Goal: Information Seeking & Learning: Learn about a topic

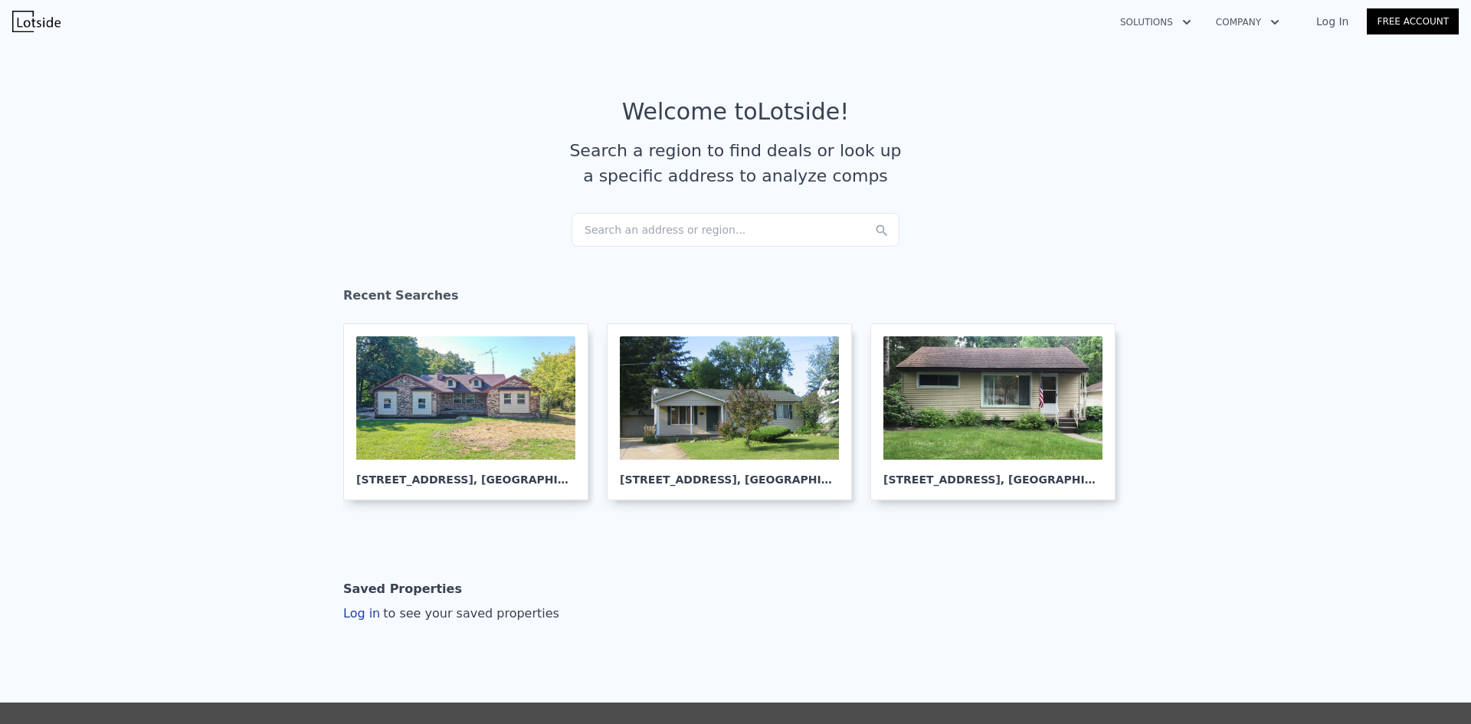
click at [657, 234] on div "Search an address or region..." at bounding box center [736, 230] width 328 height 34
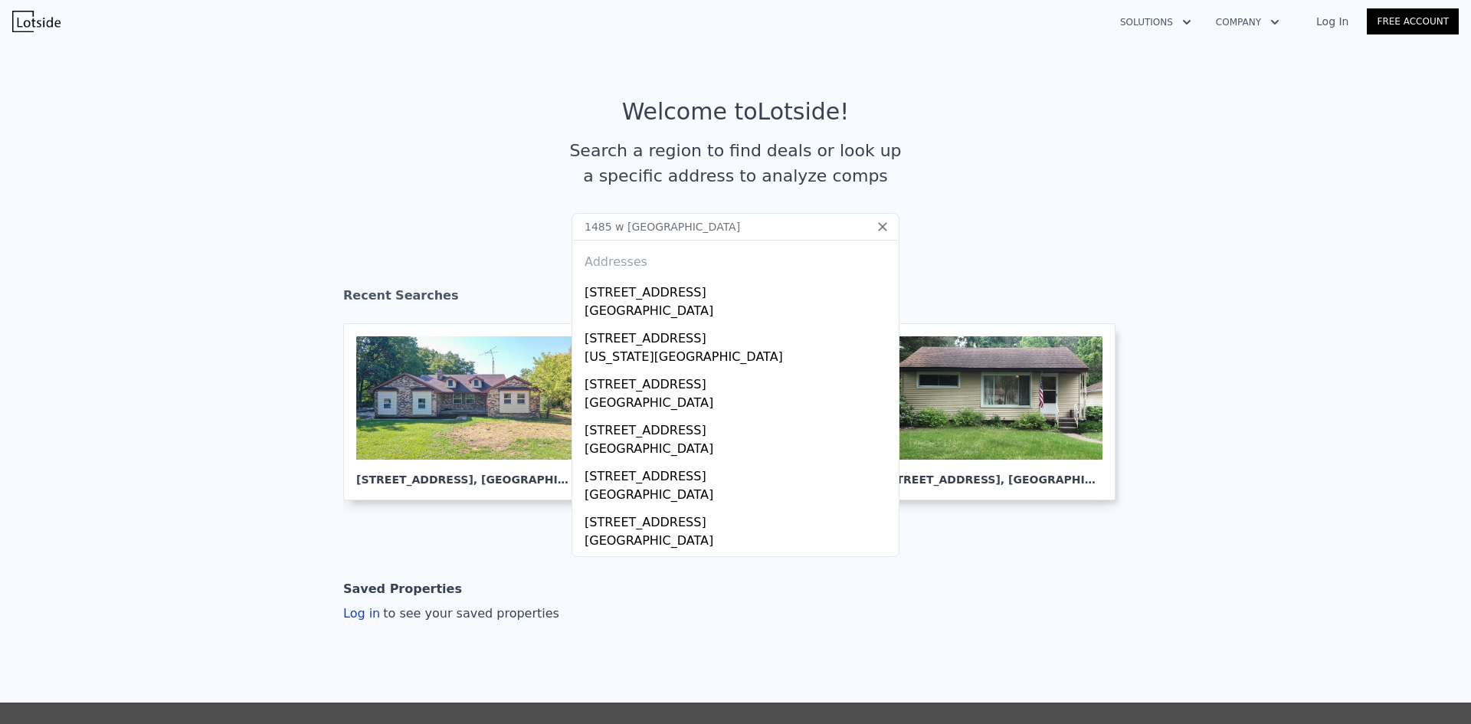
type input "1485 w [GEOGRAPHIC_DATA]"
click at [694, 276] on div "Addresses" at bounding box center [736, 259] width 314 height 37
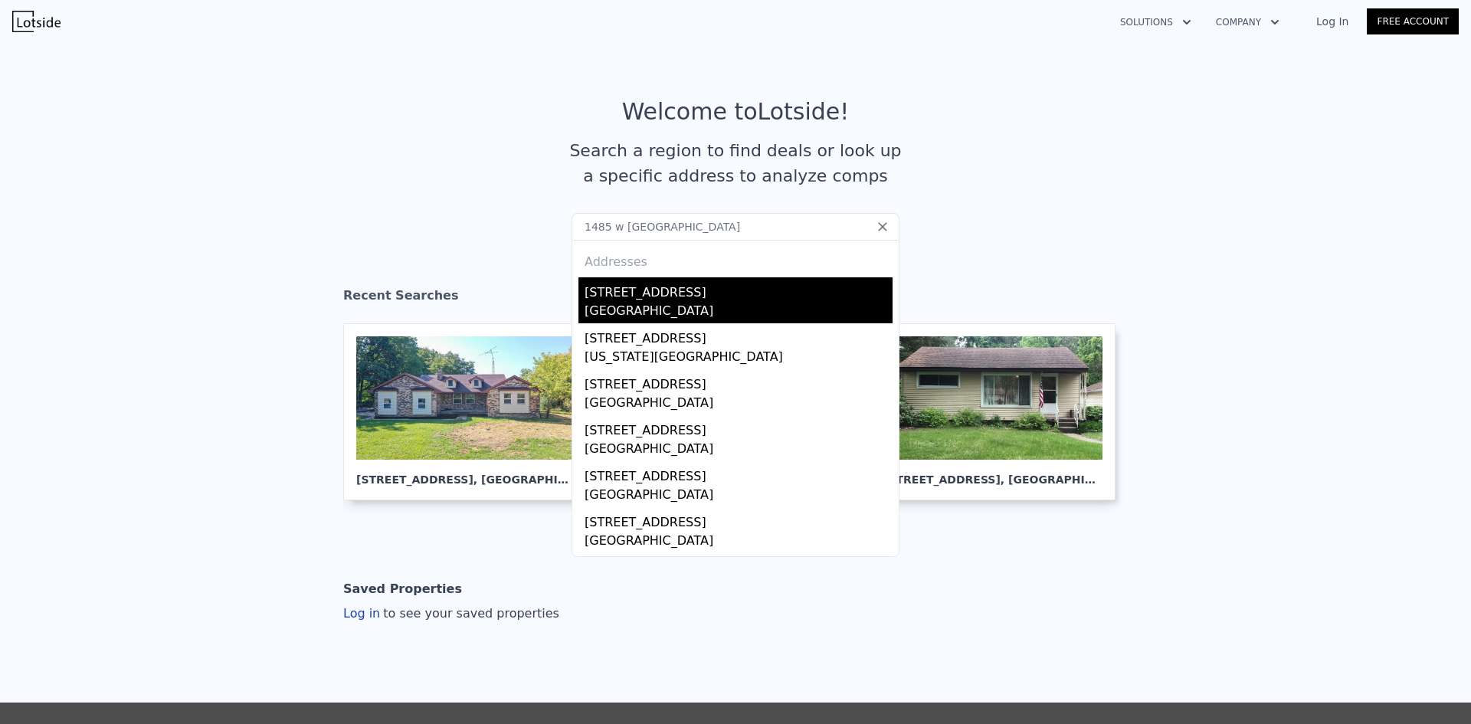
click at [683, 298] on div "[STREET_ADDRESS]" at bounding box center [739, 289] width 308 height 25
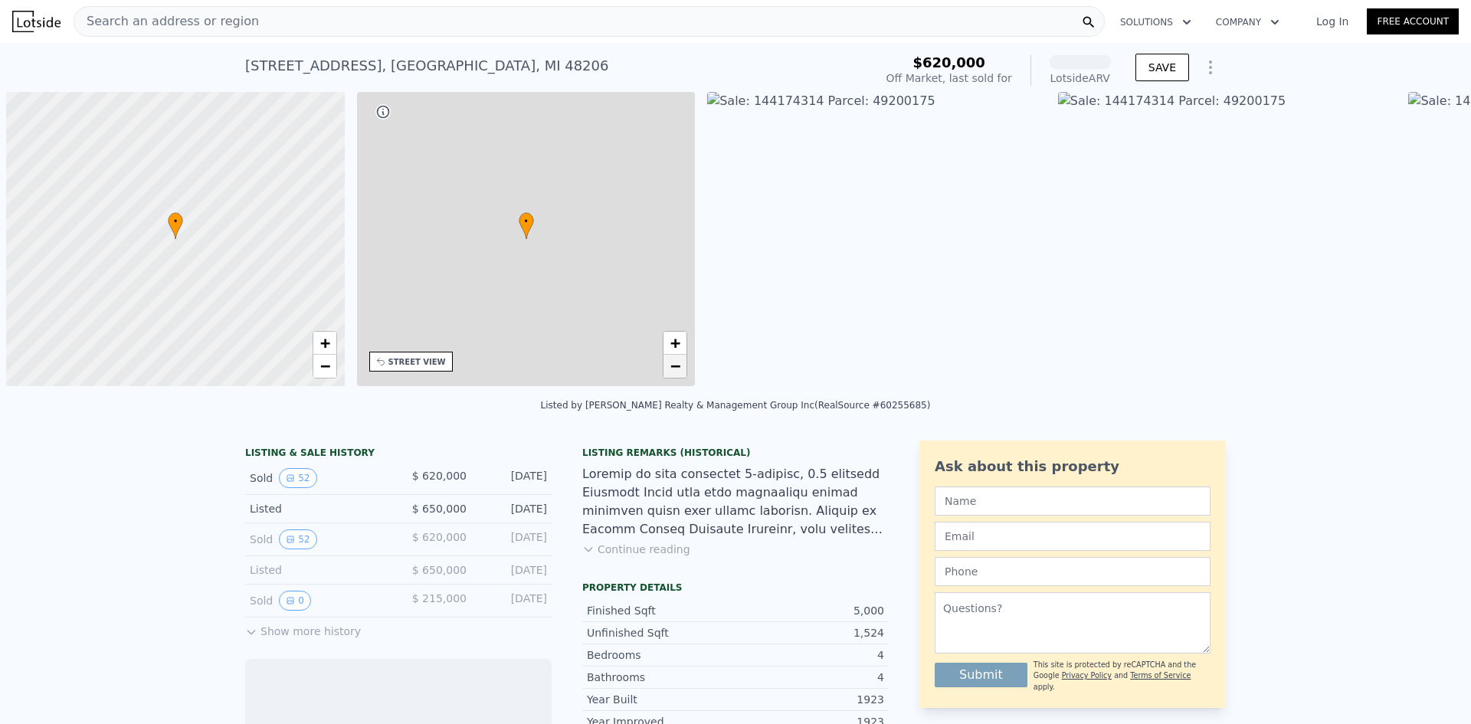
scroll to position [0, 6]
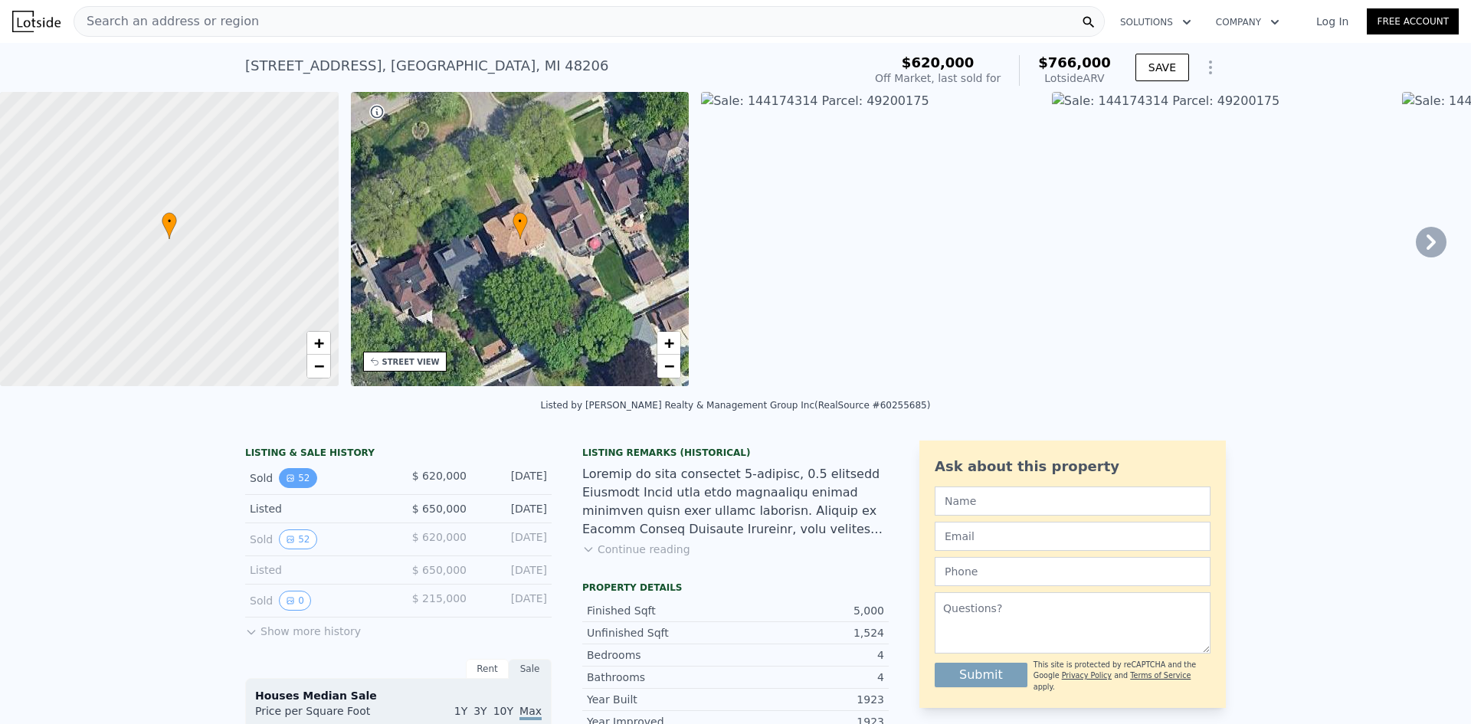
click at [288, 488] on button "52" at bounding box center [298, 478] width 38 height 20
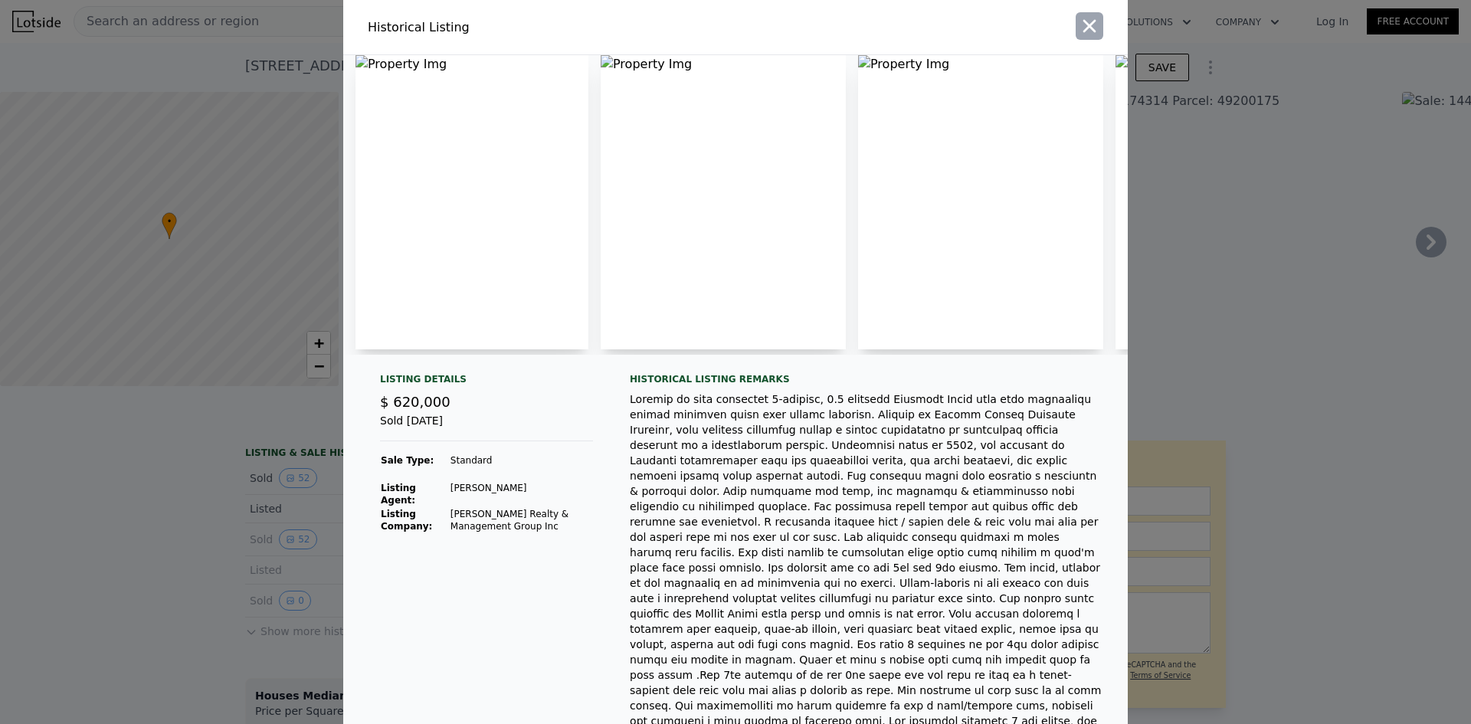
click at [1084, 23] on icon "button" at bounding box center [1090, 26] width 13 height 13
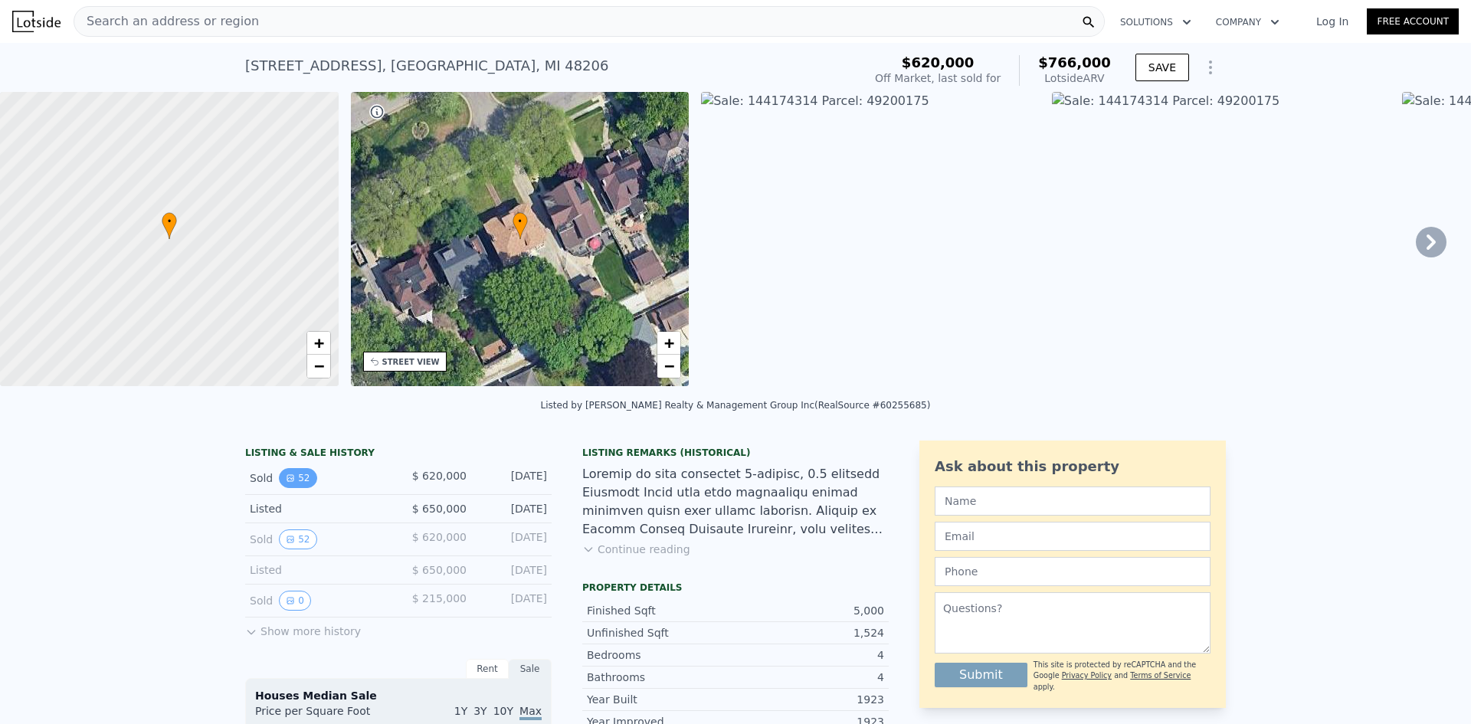
click at [286, 483] on icon "View historical data" at bounding box center [290, 478] width 9 height 9
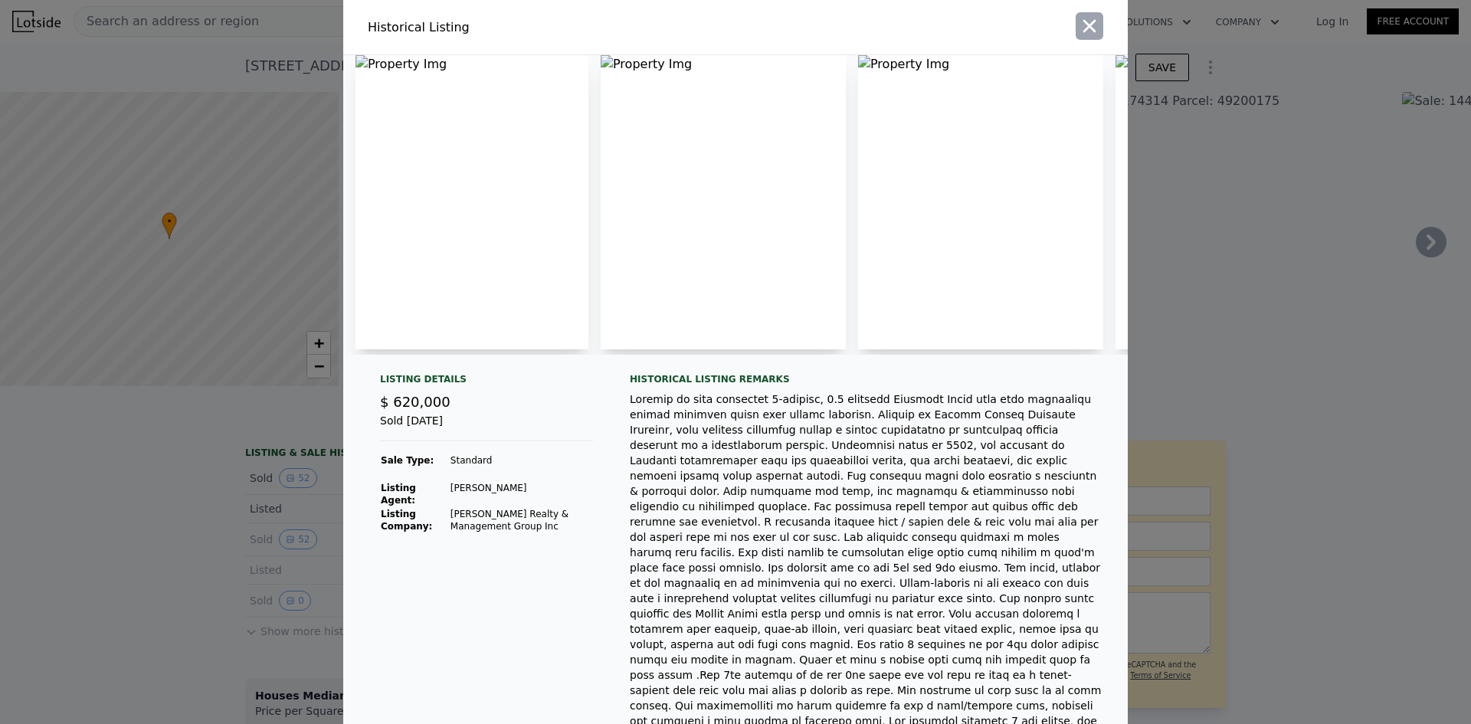
click at [1084, 29] on icon "button" at bounding box center [1090, 26] width 13 height 13
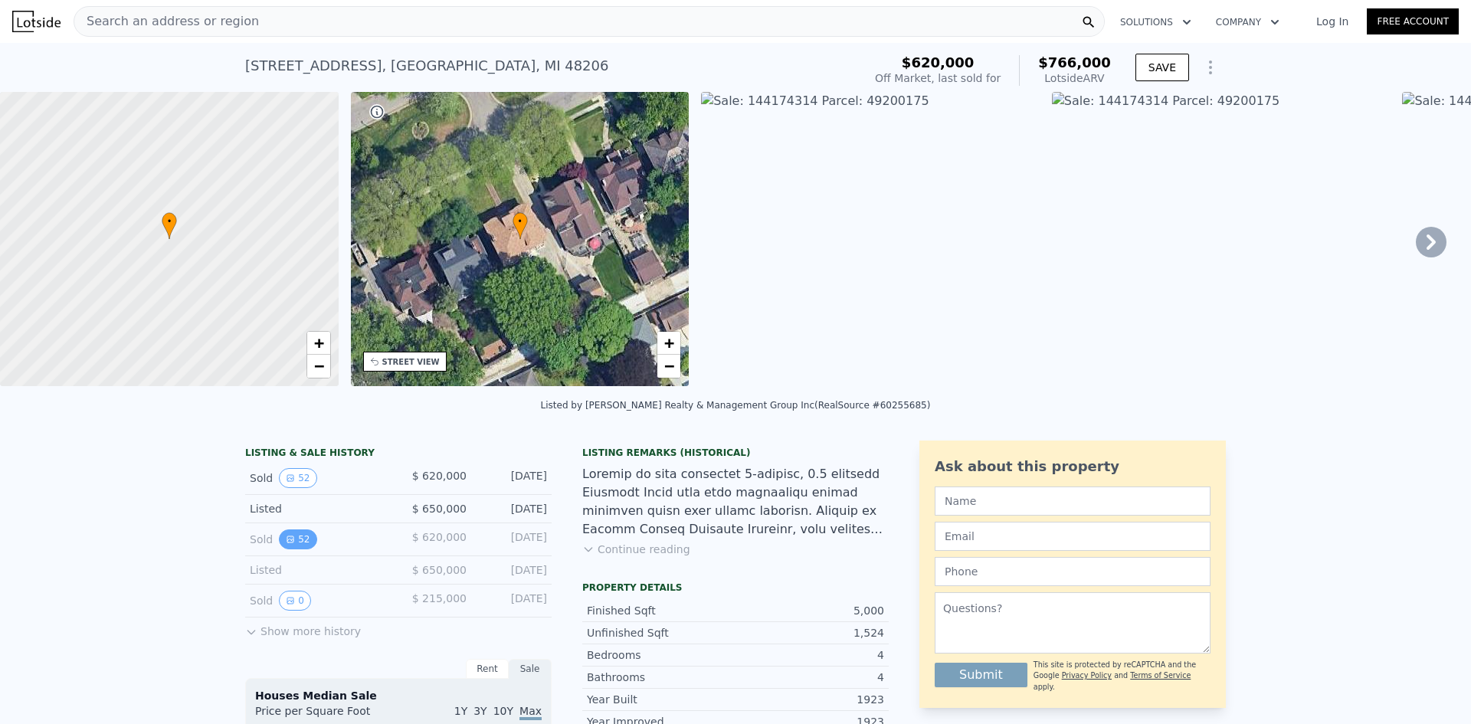
click at [295, 550] on button "52" at bounding box center [298, 540] width 38 height 20
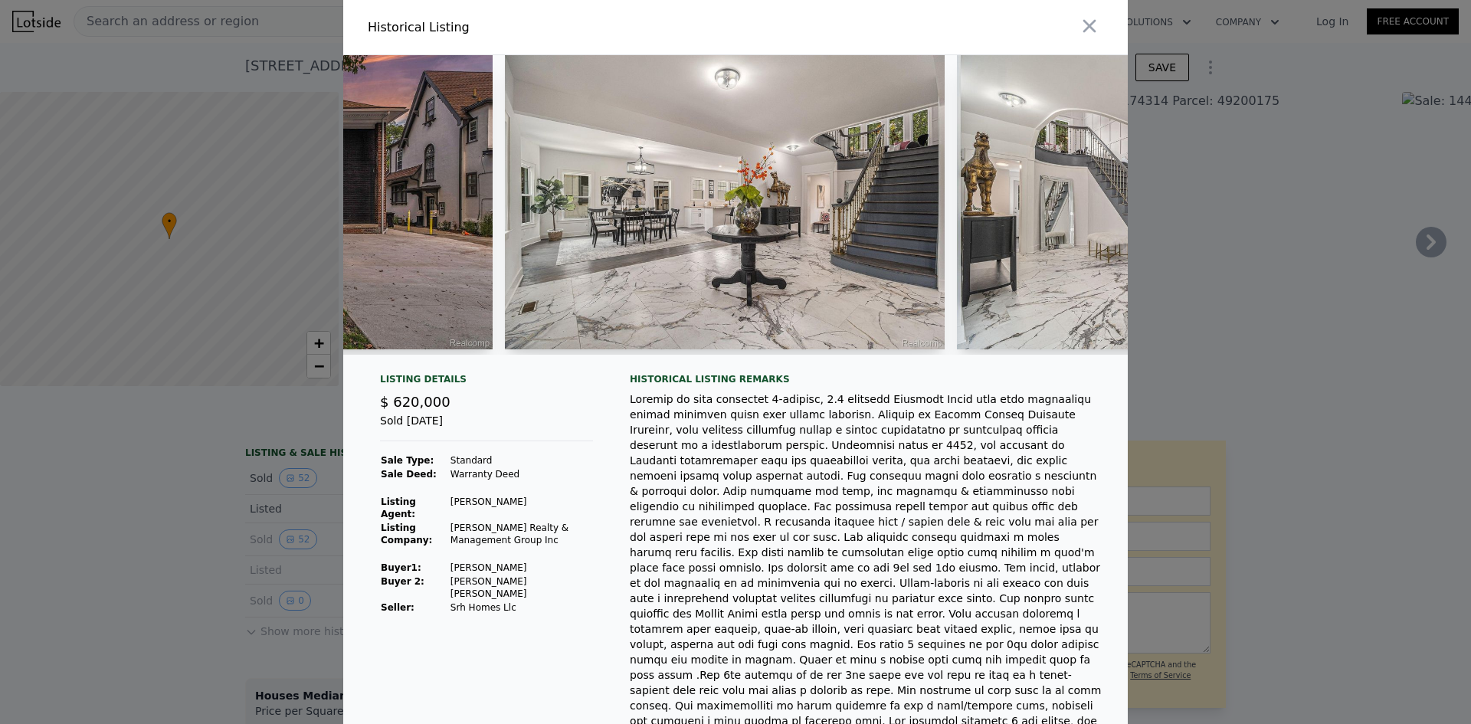
scroll to position [0, 1918]
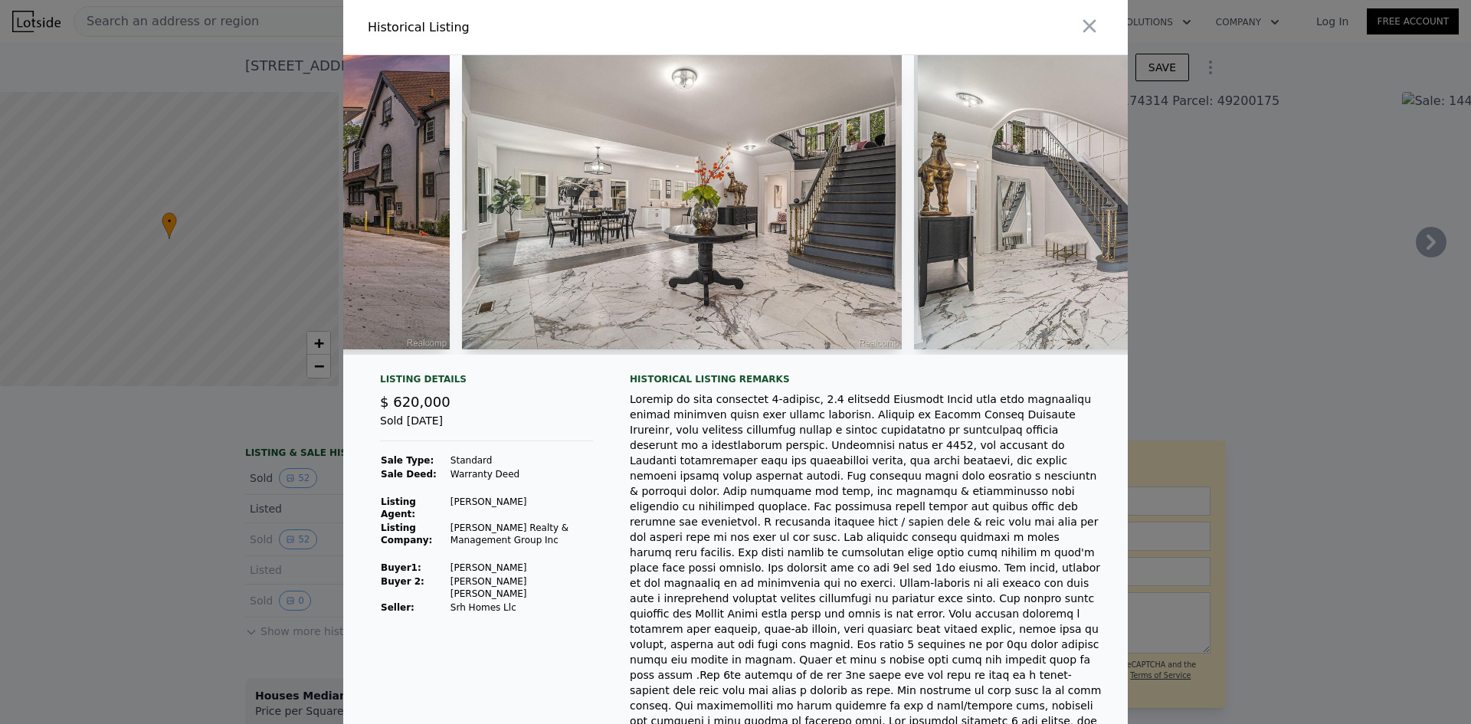
click at [605, 257] on img at bounding box center [682, 202] width 440 height 294
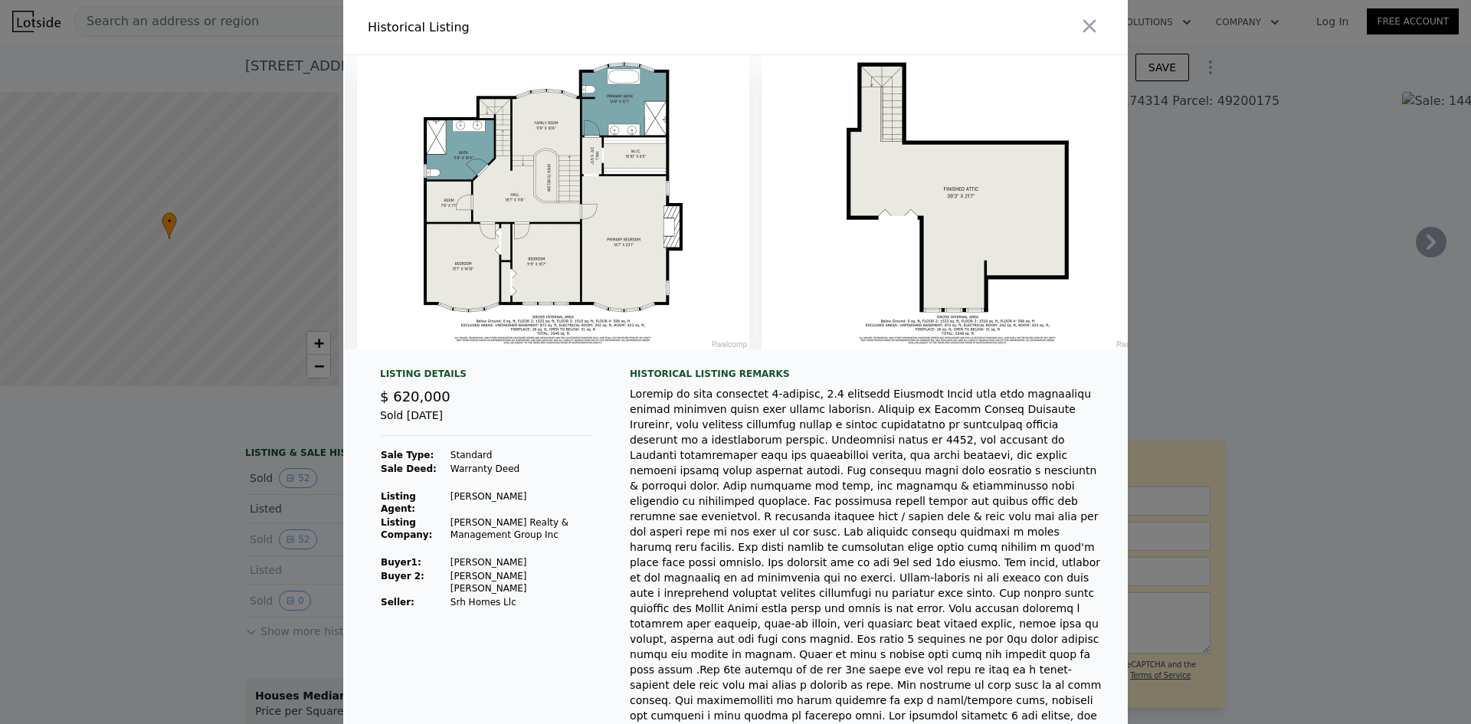
scroll to position [0, 21833]
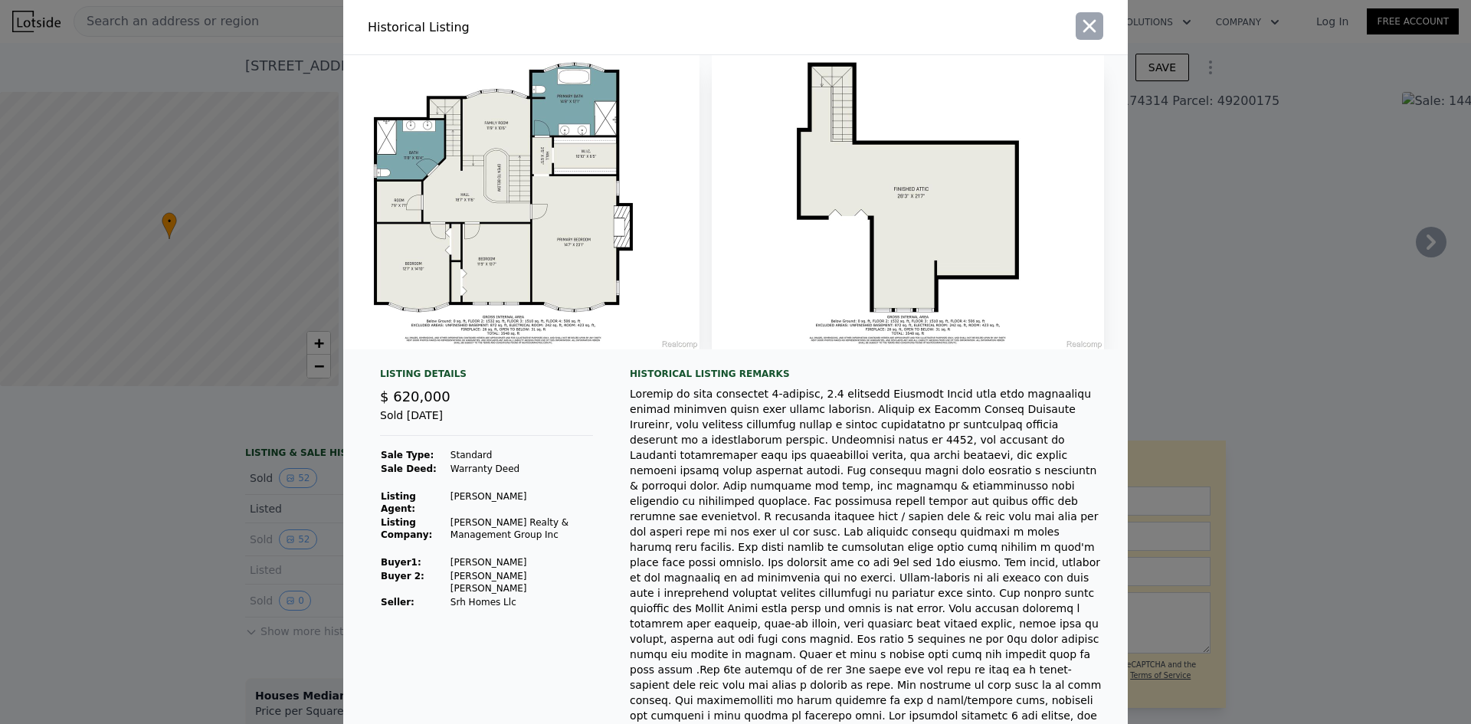
click at [1084, 28] on icon "button" at bounding box center [1090, 26] width 13 height 13
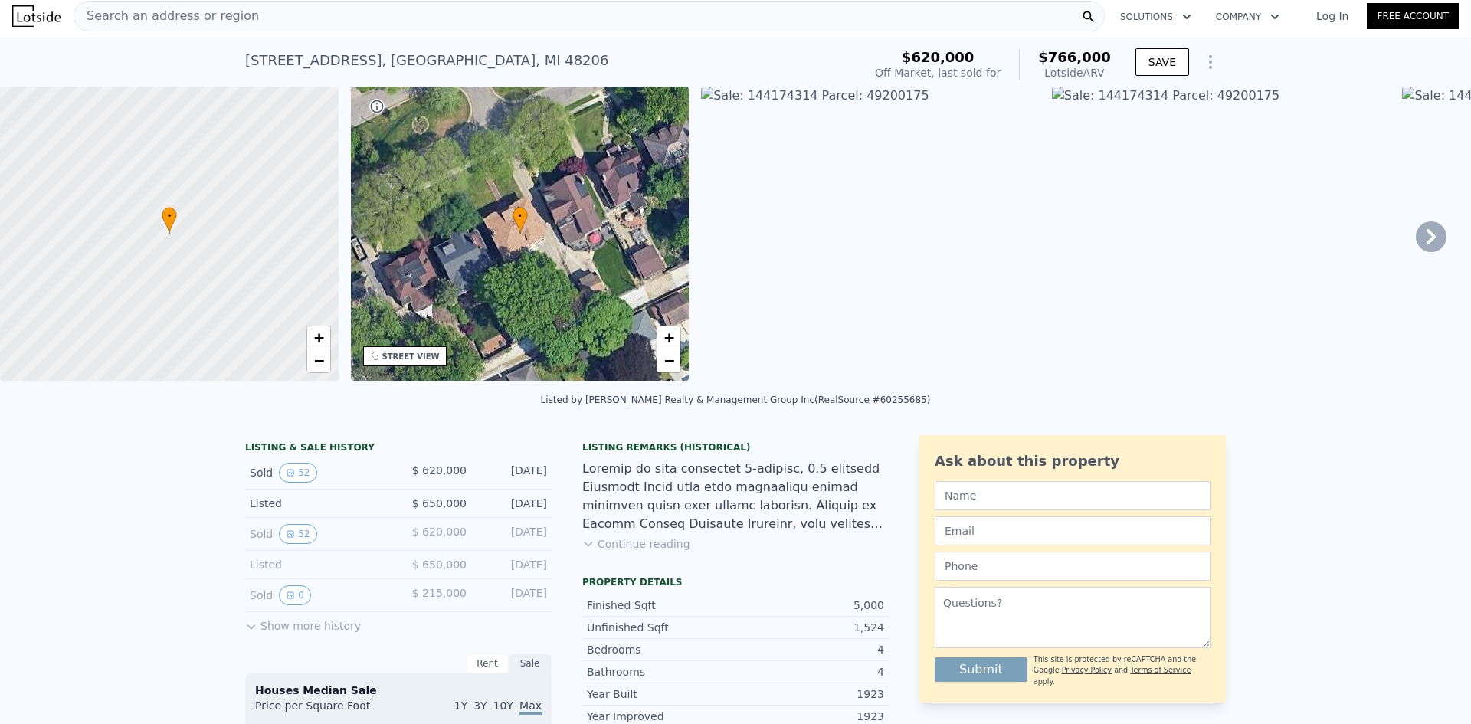
scroll to position [0, 0]
